Goal: Use online tool/utility: Use online tool/utility

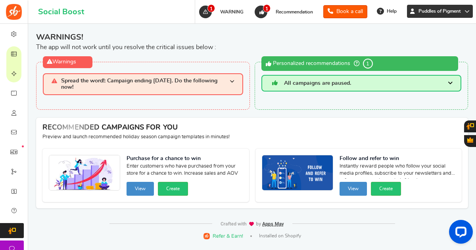
click at [465, 13] on icon at bounding box center [466, 11] width 5 height 5
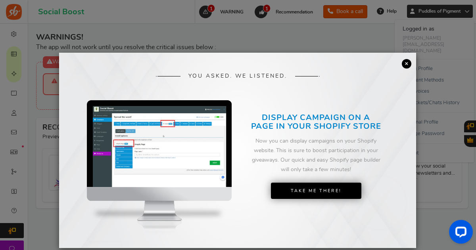
click at [407, 65] on link "×" at bounding box center [407, 64] width 10 height 10
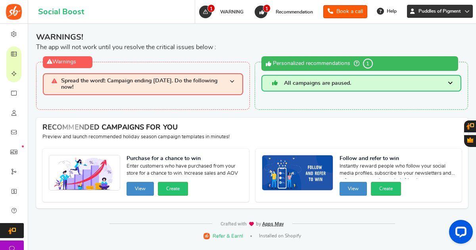
click at [464, 11] on icon at bounding box center [466, 11] width 5 height 5
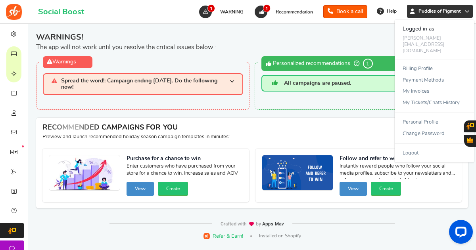
click at [361, 107] on div "WARNINGS! The app will not work until you resolve the critical issues below : W…" at bounding box center [252, 112] width 436 height 176
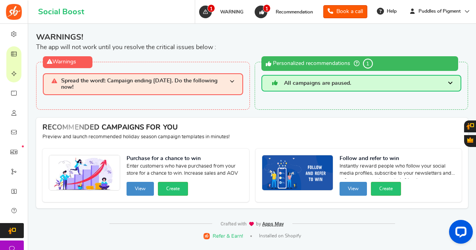
click at [204, 79] on span "Spread the word!: Campaign ending [DATE]. Do the following now!" at bounding box center [145, 84] width 168 height 12
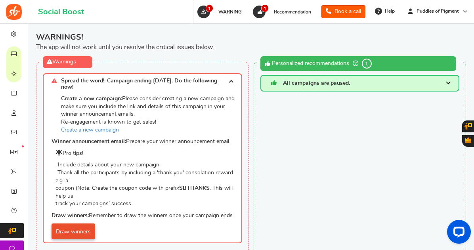
click at [75, 226] on link "Draw winners" at bounding box center [74, 232] width 44 height 16
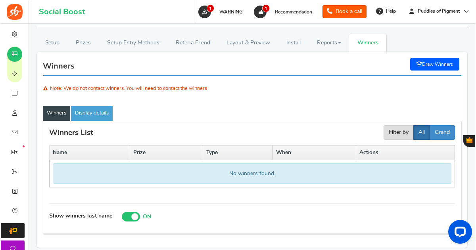
scroll to position [77, 0]
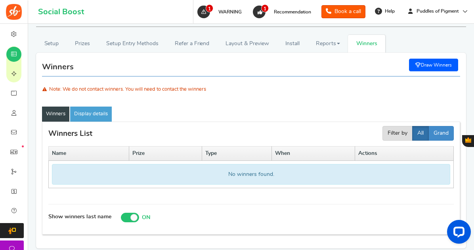
click at [443, 65] on link "Draw Winners" at bounding box center [433, 65] width 49 height 13
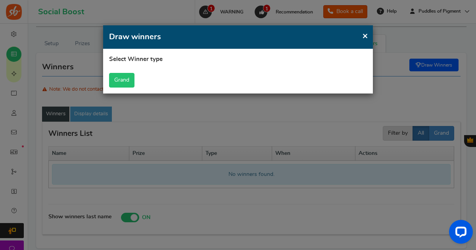
click at [122, 82] on button "Grand" at bounding box center [121, 80] width 25 height 15
select select "all"
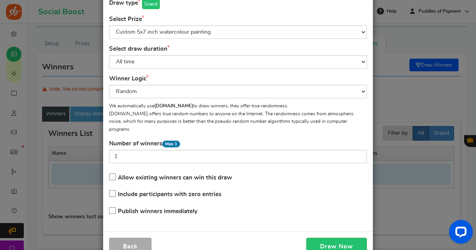
scroll to position [57, 0]
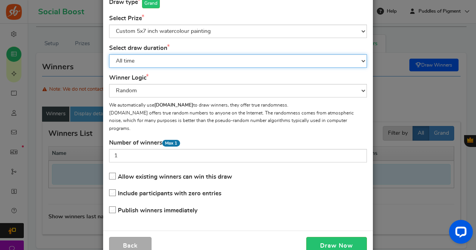
click at [241, 64] on select "All time [DATE] [DATE] The [DATE] Last 7 days This week (Sun - [DATE]) This wee…" at bounding box center [238, 60] width 258 height 13
click at [109, 54] on select "All time [DATE] [DATE] The [DATE] Last 7 days This week (Sun - [DATE]) This wee…" at bounding box center [238, 60] width 258 height 13
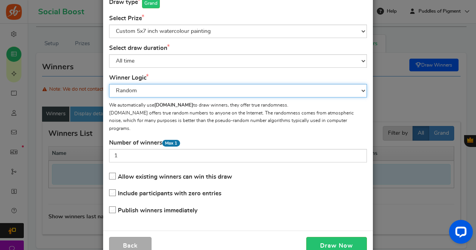
click at [225, 93] on select "Random Highest #entries Manual" at bounding box center [238, 90] width 258 height 13
click at [109, 84] on select "Random Highest #entries Manual" at bounding box center [238, 90] width 258 height 13
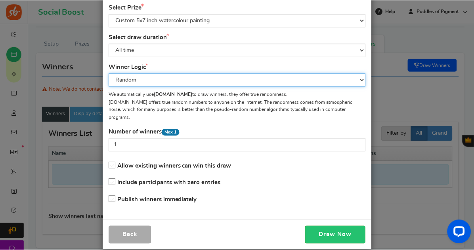
scroll to position [73, 0]
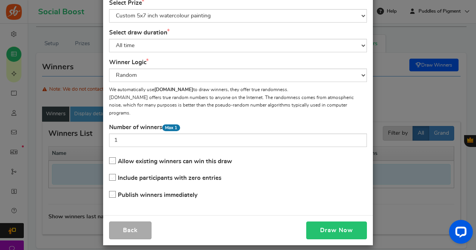
click at [321, 223] on button "Draw Now" at bounding box center [336, 231] width 61 height 18
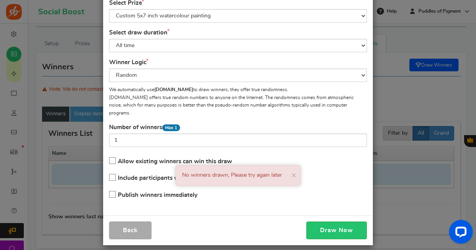
click at [113, 158] on icon at bounding box center [112, 161] width 7 height 7
click at [110, 159] on input "Allow existing winners can win this draw" at bounding box center [110, 161] width 0 height 5
click at [292, 176] on span "×" at bounding box center [293, 175] width 5 height 9
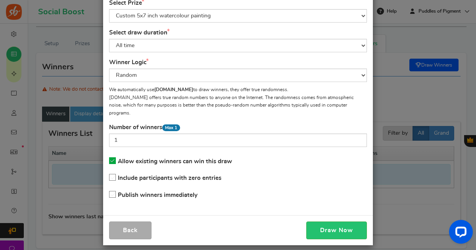
click at [111, 174] on icon at bounding box center [112, 177] width 7 height 7
click at [110, 175] on input "Include participants with zero entries" at bounding box center [110, 177] width 0 height 5
click at [331, 222] on button "Draw Now" at bounding box center [336, 231] width 61 height 18
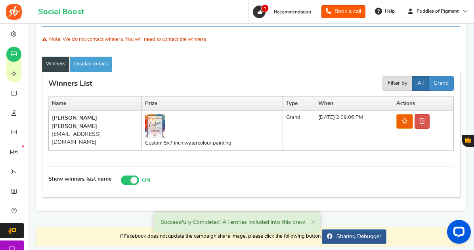
scroll to position [137, 0]
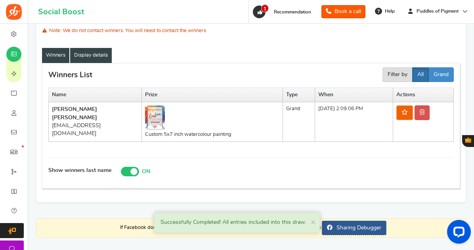
click at [94, 59] on link "Display details" at bounding box center [91, 55] width 42 height 15
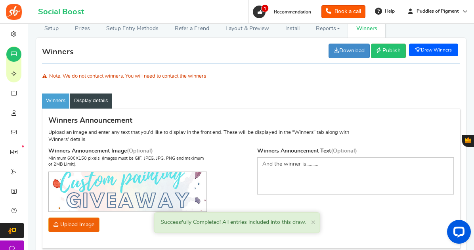
scroll to position [88, 0]
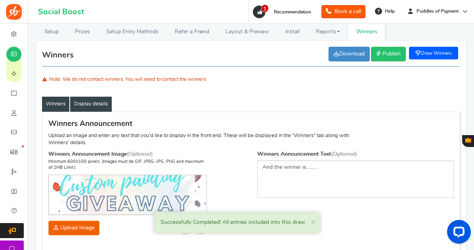
click at [55, 105] on link "Winners" at bounding box center [55, 104] width 27 height 15
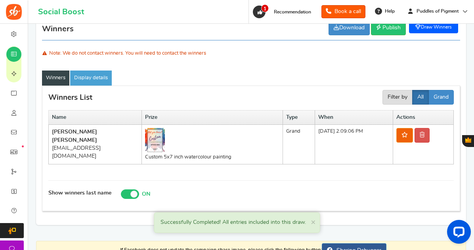
scroll to position [114, 0]
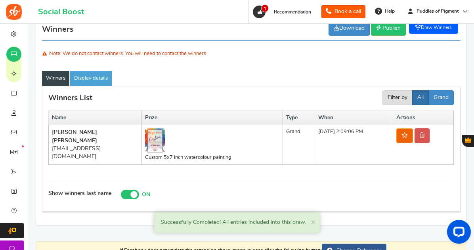
click at [133, 193] on span at bounding box center [133, 194] width 7 height 7
click at [129, 193] on input "Show winners last name ON OFF" at bounding box center [125, 195] width 8 height 8
checkbox input "false"
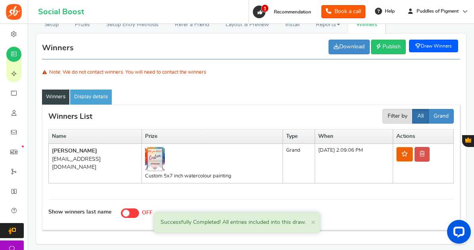
scroll to position [96, 0]
